Goal: Task Accomplishment & Management: Complete application form

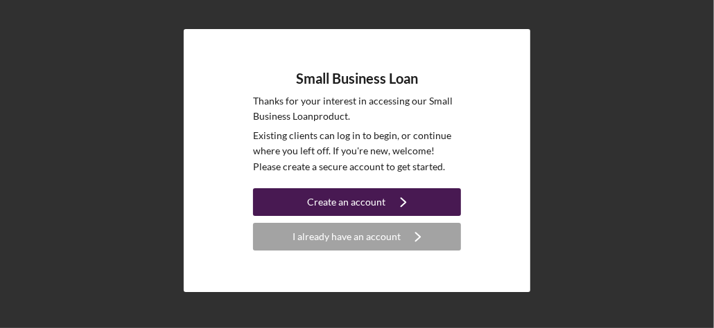
click at [357, 197] on div "Create an account" at bounding box center [347, 203] width 78 height 28
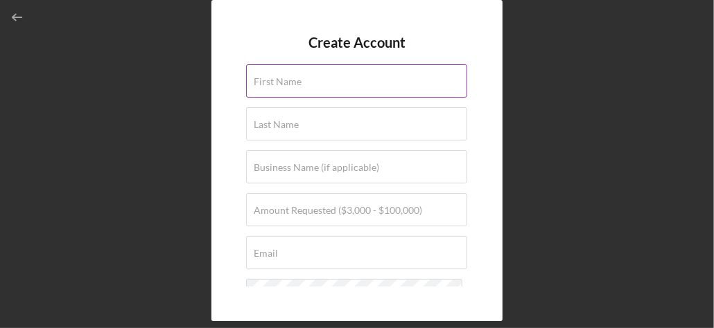
click at [272, 81] on label "First Name" at bounding box center [278, 81] width 48 height 11
click at [272, 81] on input "First Name" at bounding box center [356, 80] width 221 height 33
type input "[PERSON_NAME]"
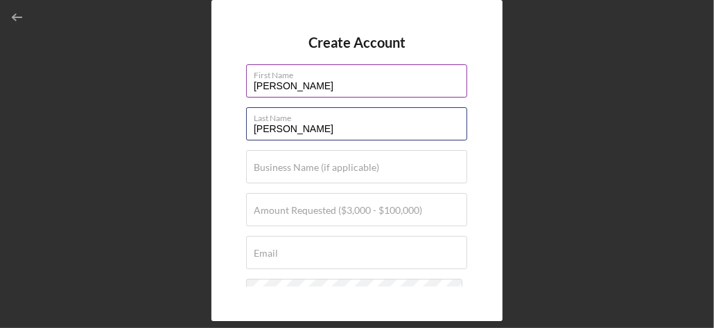
type input "[PERSON_NAME]"
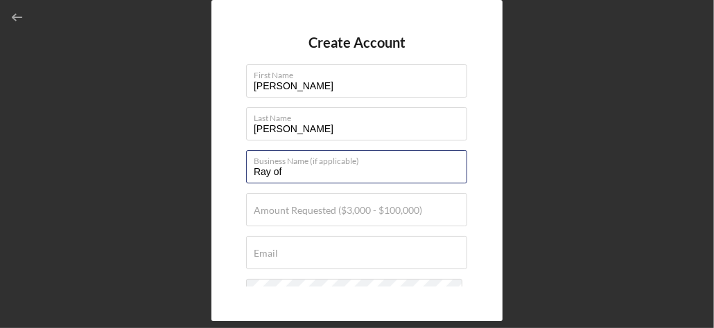
type input "Ray of [DEMOGRAPHIC_DATA]"
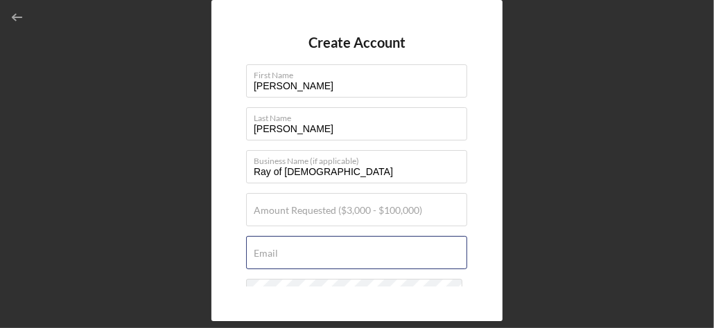
type input "[EMAIL_ADDRESS][DOMAIN_NAME]"
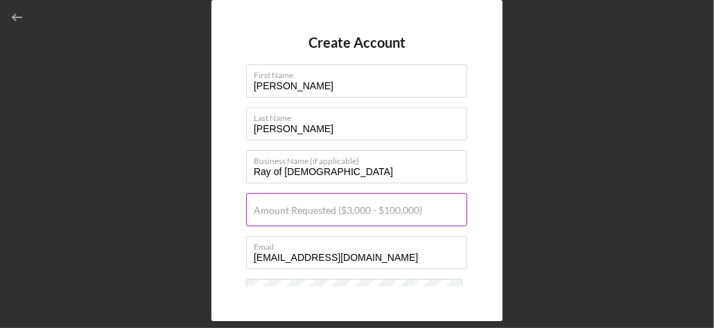
click at [259, 207] on label "Amount Requested ($3,000 - $100,000)" at bounding box center [338, 210] width 168 height 11
click at [259, 207] on input "Amount Requested ($3,000 - $100,000)" at bounding box center [356, 209] width 221 height 33
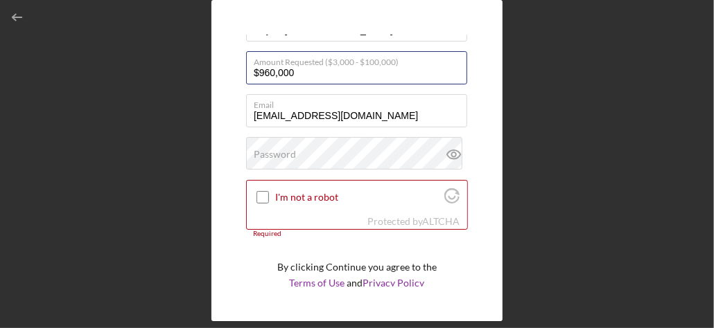
scroll to position [144, 0]
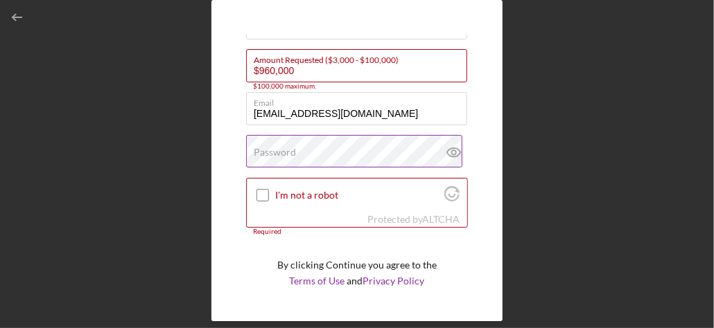
click at [263, 149] on label "Password" at bounding box center [275, 152] width 42 height 11
click at [446, 152] on icon at bounding box center [454, 152] width 35 height 35
click at [295, 70] on input "$960,000" at bounding box center [356, 65] width 221 height 33
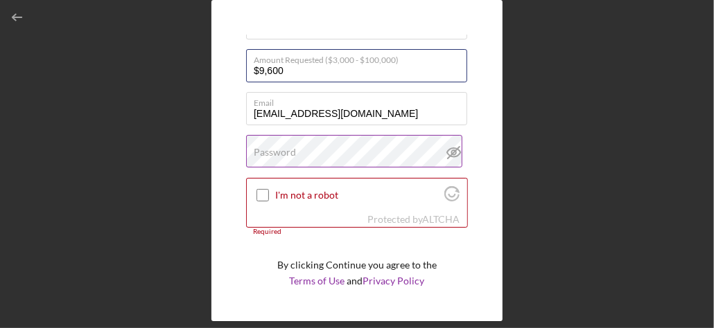
type input "$9,600"
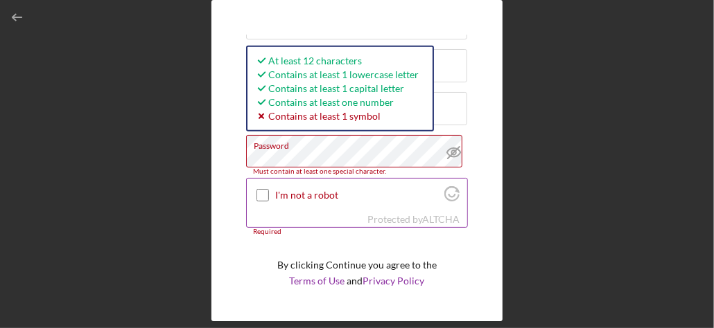
click at [261, 195] on input "I'm not a robot" at bounding box center [262, 195] width 12 height 12
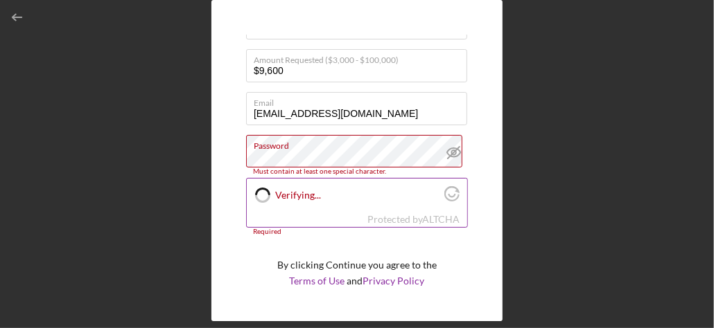
checkbox input "true"
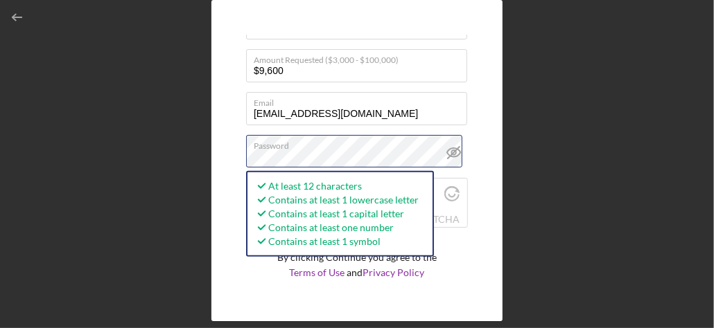
scroll to position [179, 0]
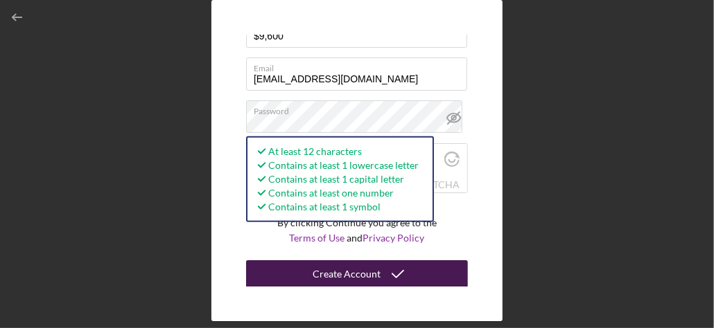
click at [352, 274] on div "Create Account" at bounding box center [347, 275] width 68 height 28
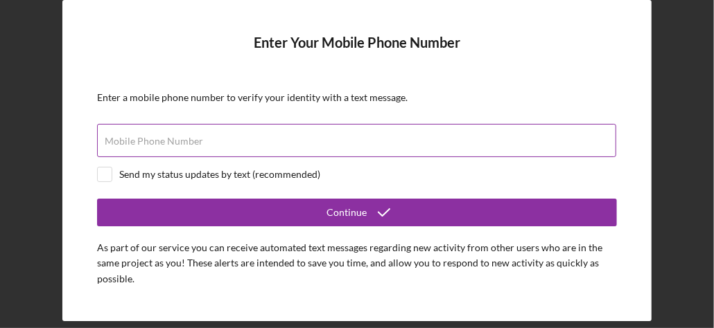
click at [197, 137] on label "Mobile Phone Number" at bounding box center [154, 141] width 98 height 11
click at [197, 137] on input "Mobile Phone Number" at bounding box center [356, 140] width 519 height 33
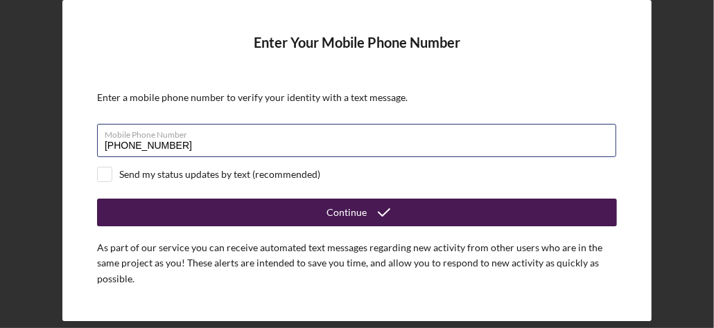
type input "[PHONE_NUMBER]"
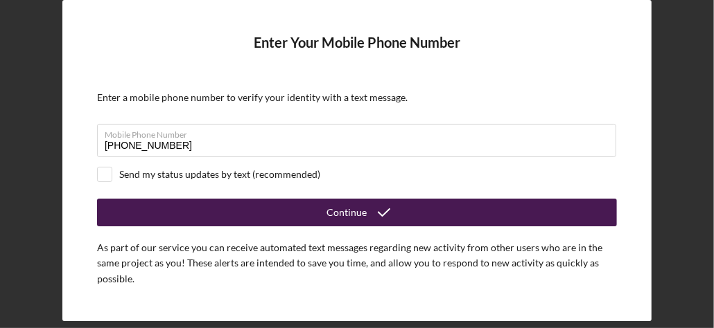
click at [342, 205] on div "Continue" at bounding box center [346, 213] width 40 height 28
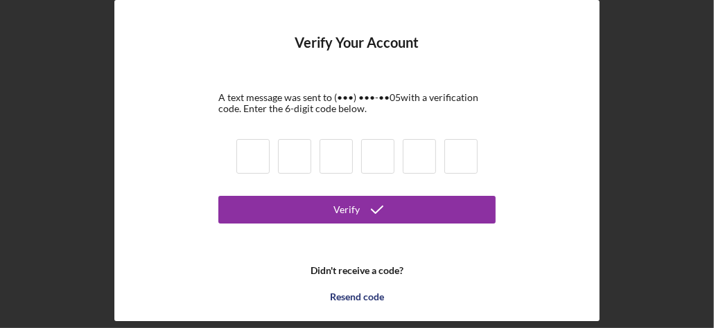
click at [342, 205] on div "Verify" at bounding box center [346, 210] width 26 height 28
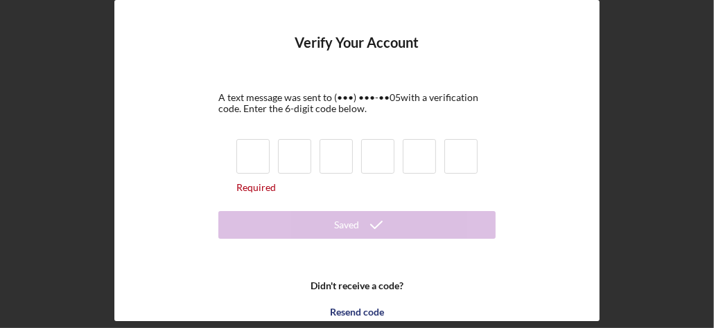
click at [254, 152] on input at bounding box center [252, 156] width 33 height 35
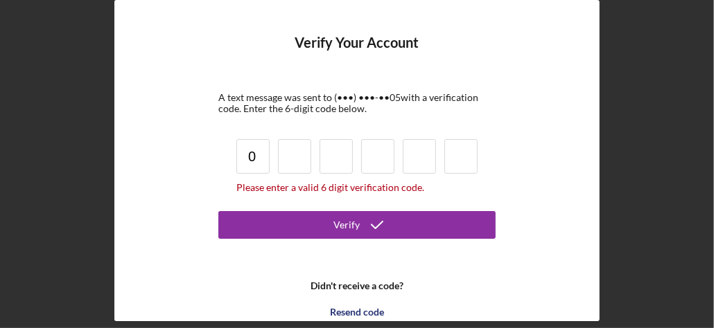
type input "0"
type input "3"
type input "1"
type input "5"
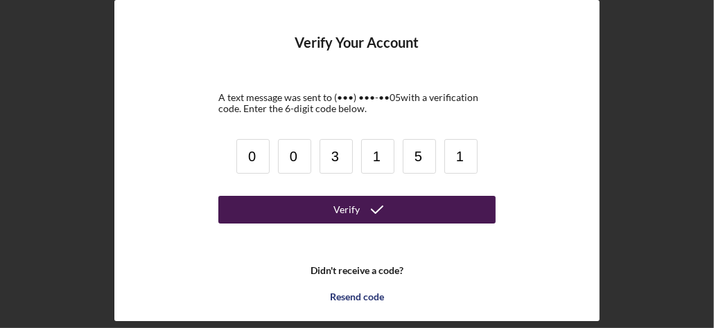
type input "1"
click at [335, 205] on div "Verify" at bounding box center [346, 210] width 26 height 28
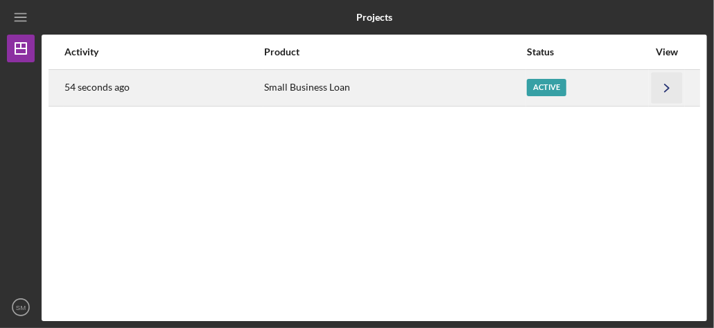
click at [665, 80] on icon "Icon/Navigate" at bounding box center [666, 87] width 31 height 31
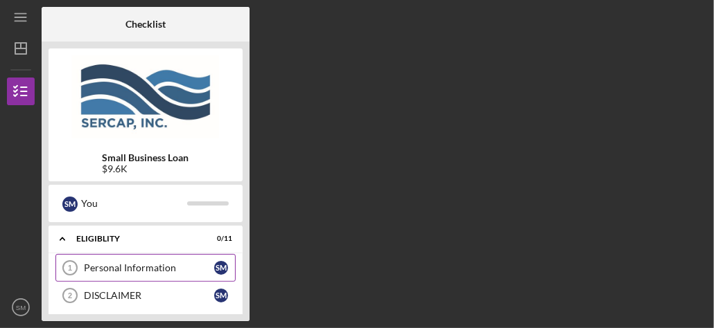
click at [106, 267] on div "Personal Information" at bounding box center [149, 268] width 130 height 11
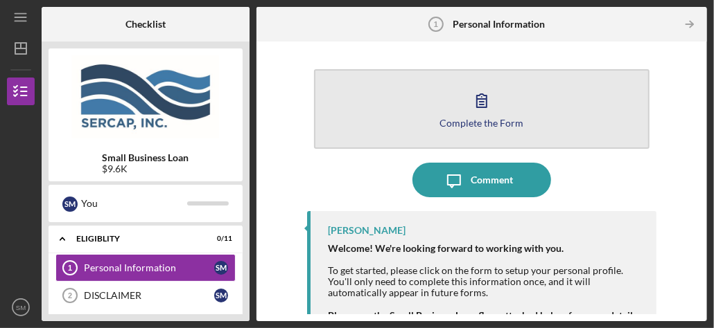
click at [480, 102] on icon "button" at bounding box center [482, 100] width 10 height 13
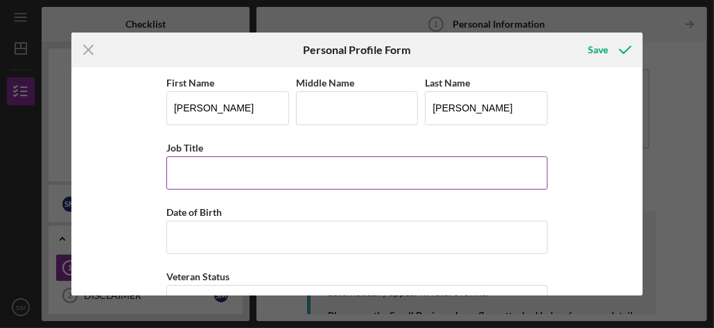
click at [198, 171] on input "Job Title" at bounding box center [356, 173] width 381 height 33
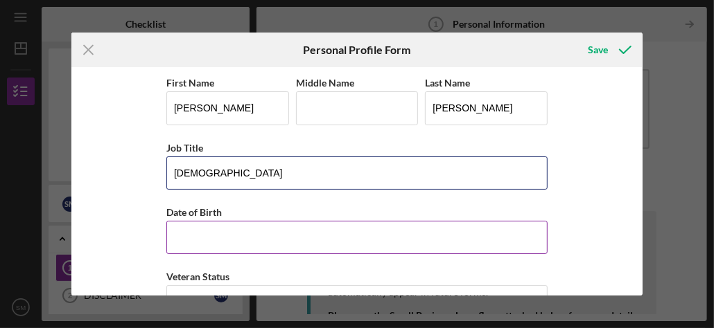
type input "[DEMOGRAPHIC_DATA]"
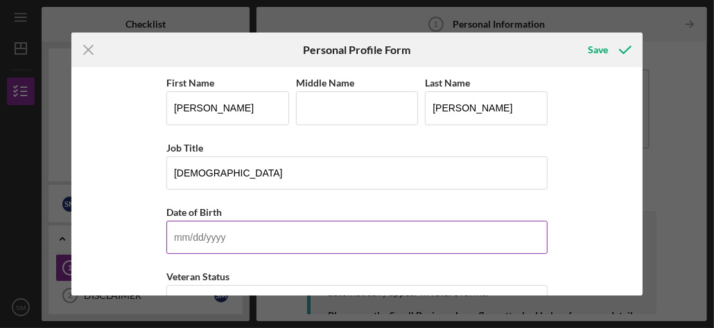
click at [194, 227] on input "Date of Birth" at bounding box center [356, 237] width 381 height 33
type input "[DATE]"
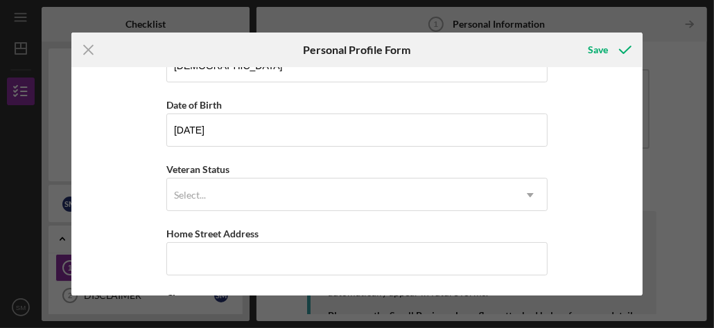
scroll to position [108, 0]
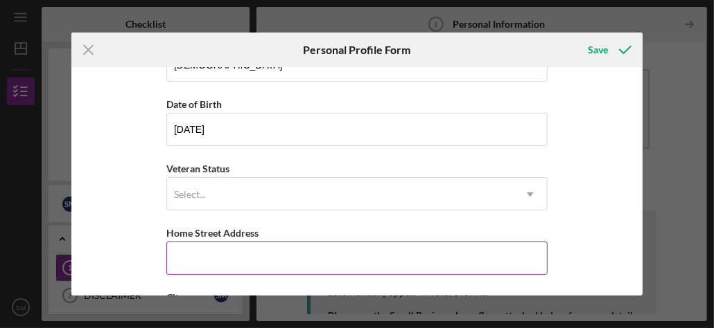
click at [225, 251] on input "Home Street Address" at bounding box center [356, 258] width 381 height 33
type input "[STREET_ADDRESS][PERSON_NAME]"
type input "W"
type input "Rocky Mount"
type input "27801"
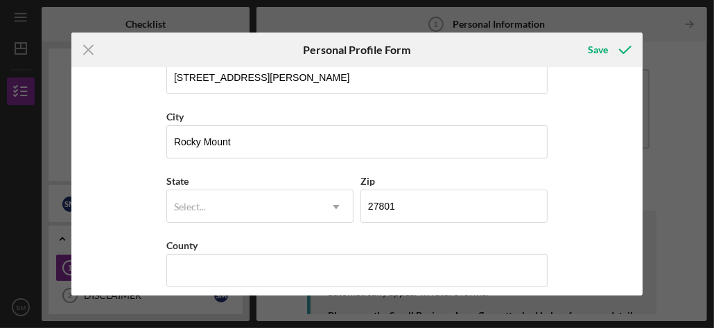
scroll to position [297, 0]
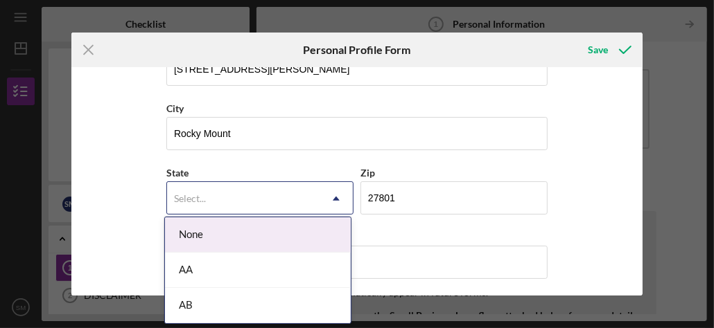
click at [336, 195] on icon "Icon/Dropdown Arrow" at bounding box center [335, 198] width 33 height 33
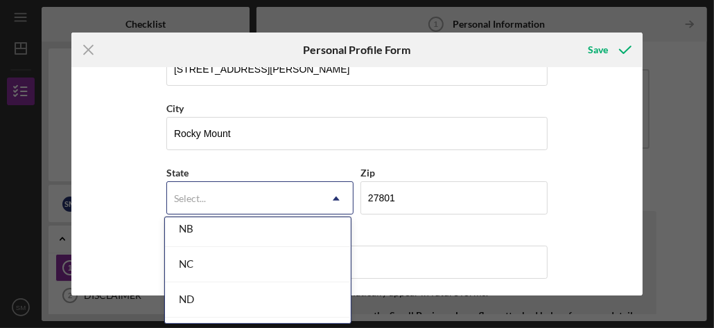
scroll to position [1353, 0]
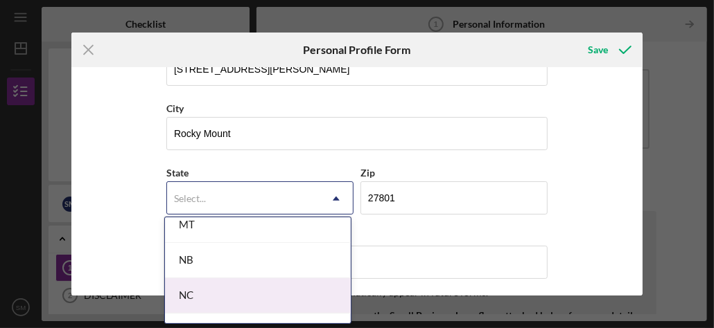
click at [226, 282] on div "NC" at bounding box center [258, 296] width 186 height 35
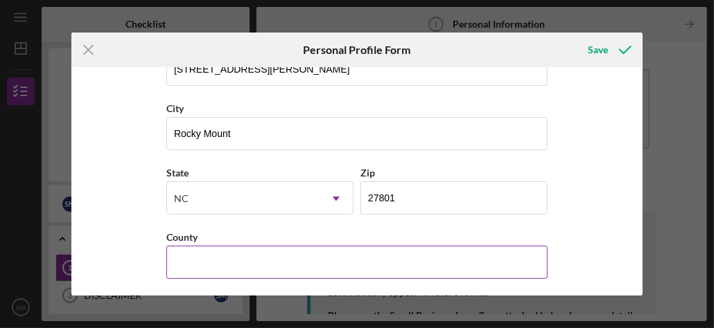
click at [213, 251] on input "County" at bounding box center [356, 262] width 381 height 33
type input "[PERSON_NAME]"
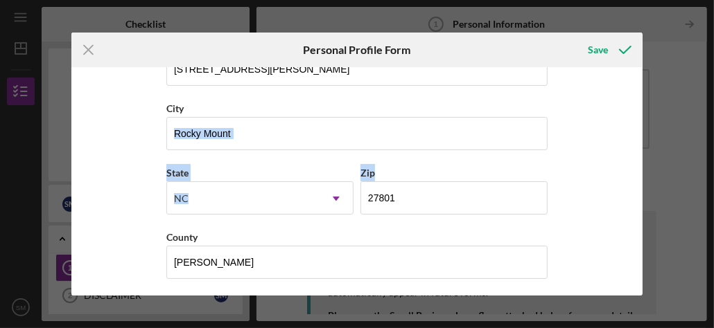
drag, startPoint x: 698, startPoint y: 106, endPoint x: 706, endPoint y: 184, distance: 78.8
click at [706, 184] on div "Icon/Menu Close Personal Profile Form Save First Name [PERSON_NAME] Middle Name…" at bounding box center [357, 164] width 714 height 328
drag, startPoint x: 706, startPoint y: 184, endPoint x: 688, endPoint y: 230, distance: 49.2
click at [688, 230] on div "Icon/Menu Close Personal Profile Form Save First Name [PERSON_NAME] Middle Name…" at bounding box center [357, 164] width 714 height 328
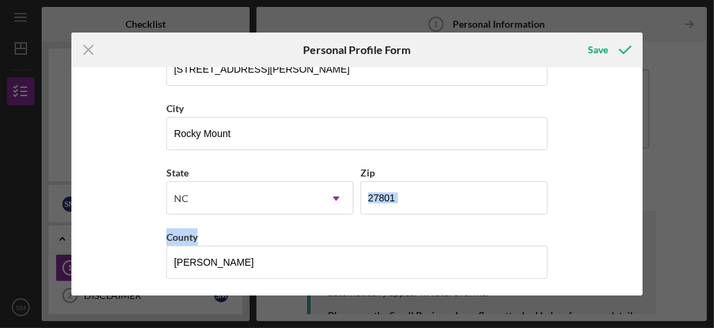
drag, startPoint x: 698, startPoint y: 166, endPoint x: 712, endPoint y: 234, distance: 68.6
click at [712, 234] on div "Icon/Menu Close Personal Profile Form Save First Name [PERSON_NAME] Middle Name…" at bounding box center [357, 164] width 714 height 328
drag, startPoint x: 712, startPoint y: 234, endPoint x: 681, endPoint y: 99, distance: 138.0
click at [681, 99] on div "Icon/Menu Close Personal Profile Form Save First Name [PERSON_NAME] Middle Name…" at bounding box center [357, 164] width 714 height 328
click at [596, 48] on div "Save" at bounding box center [598, 50] width 20 height 28
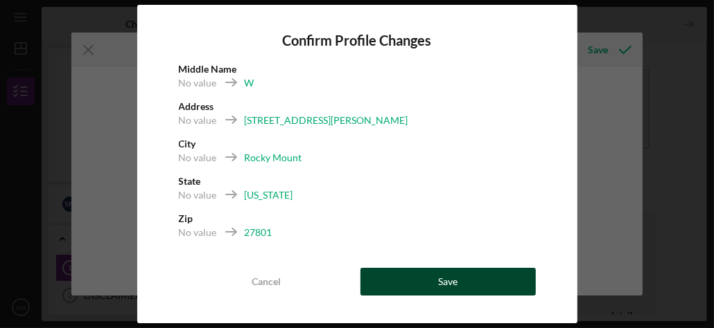
click at [455, 291] on div "Save" at bounding box center [447, 282] width 19 height 28
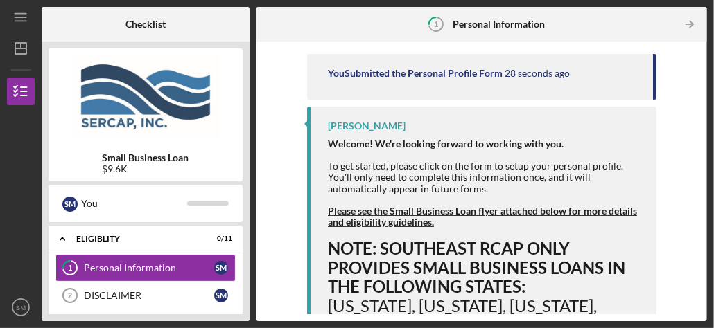
scroll to position [165, 0]
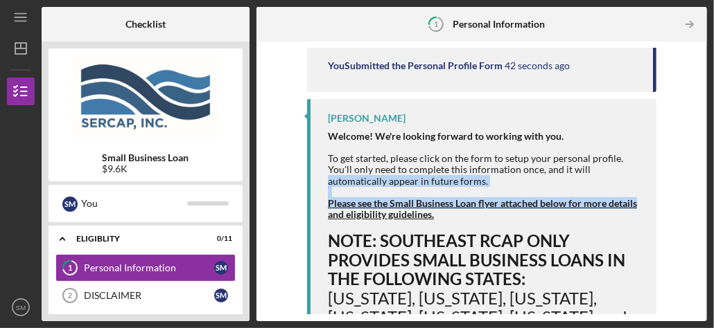
drag, startPoint x: 694, startPoint y: 208, endPoint x: 690, endPoint y: 170, distance: 37.7
click at [690, 170] on div "Complete the Form Form Icon/Message Comment You Submitted the Personal Profile …" at bounding box center [481, 182] width 437 height 266
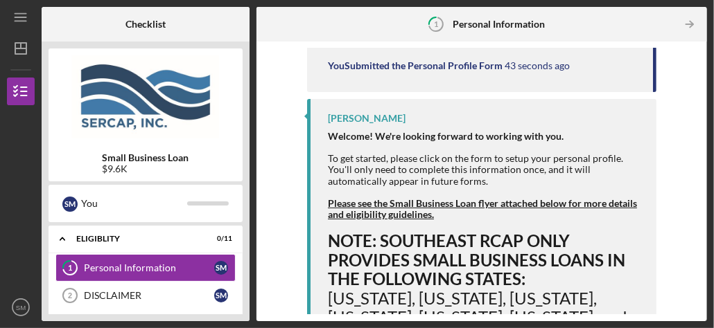
drag, startPoint x: 690, startPoint y: 170, endPoint x: 667, endPoint y: 263, distance: 95.0
click at [667, 263] on div "Complete the Form Form Icon/Message Comment You Submitted the Personal Profile …" at bounding box center [481, 182] width 437 height 266
drag, startPoint x: 695, startPoint y: 139, endPoint x: 701, endPoint y: 136, distance: 7.1
click at [701, 136] on div "Complete the Form Form Icon/Message Comment You Submitted the Personal Profile …" at bounding box center [481, 182] width 450 height 280
click at [105, 297] on div "DISCLAIMER" at bounding box center [149, 295] width 130 height 11
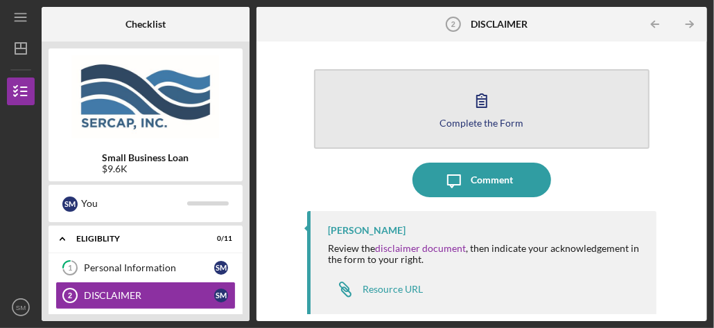
click at [477, 114] on icon "button" at bounding box center [481, 100] width 35 height 35
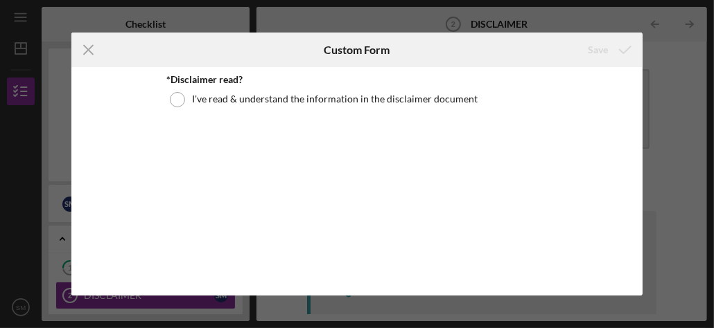
click at [477, 114] on div "*Disclaimer read? I've read & understand the information in the disclaimer docu…" at bounding box center [356, 181] width 381 height 214
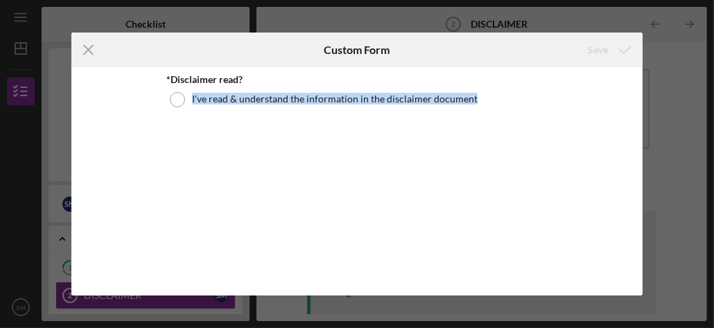
drag, startPoint x: 477, startPoint y: 114, endPoint x: 113, endPoint y: 267, distance: 394.5
click at [113, 267] on div "*Disclaimer read? I've read & understand the information in the disclaimer docu…" at bounding box center [356, 181] width 571 height 228
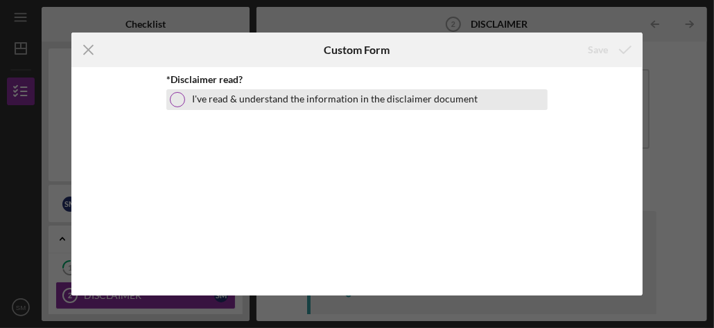
click at [179, 99] on div at bounding box center [177, 99] width 15 height 15
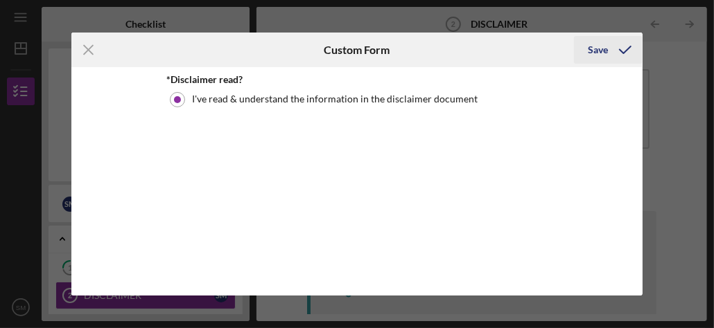
click at [598, 46] on div "Save" at bounding box center [598, 50] width 20 height 28
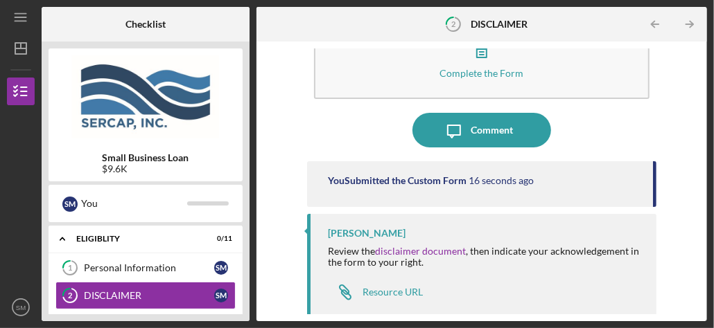
scroll to position [55, 0]
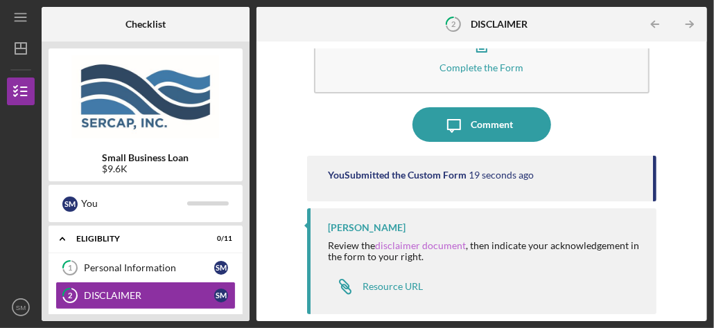
click at [435, 243] on link "disclaimer document" at bounding box center [420, 246] width 91 height 12
